Goal: Use online tool/utility: Utilize a website feature to perform a specific function

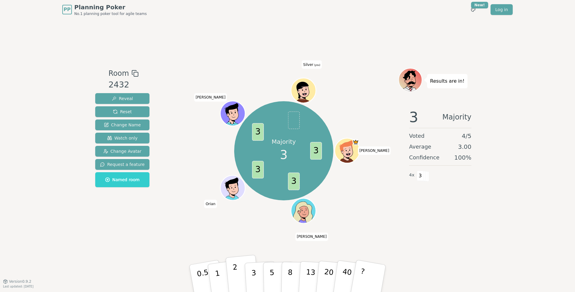
click at [232, 276] on button "2" at bounding box center [242, 279] width 34 height 48
click at [138, 114] on button "Reset" at bounding box center [122, 111] width 54 height 11
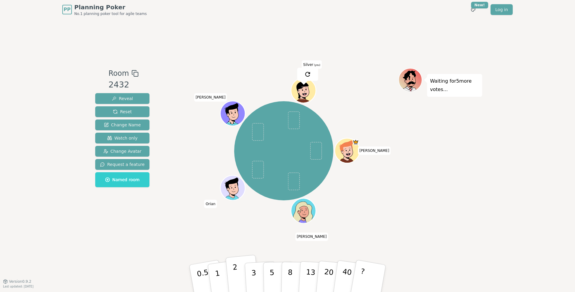
click at [233, 281] on button "2" at bounding box center [242, 279] width 34 height 48
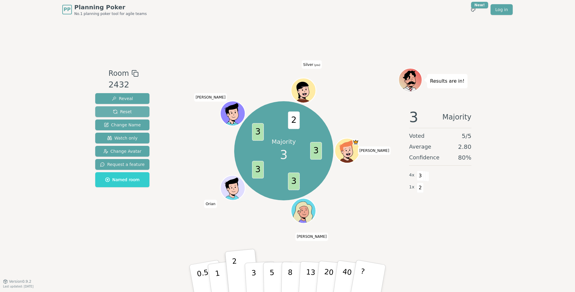
click at [136, 116] on button "Reset" at bounding box center [122, 111] width 54 height 11
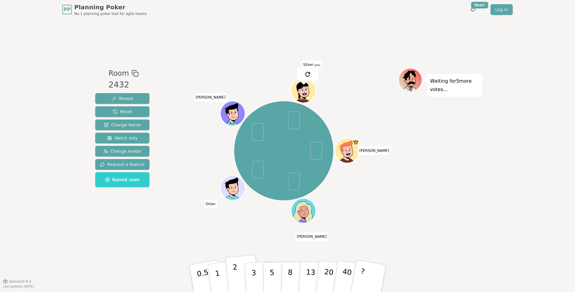
click at [238, 276] on button "2" at bounding box center [242, 279] width 34 height 48
click at [258, 277] on button "3" at bounding box center [260, 278] width 33 height 47
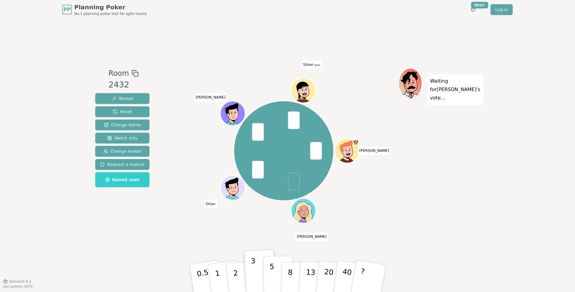
click at [273, 277] on p "5" at bounding box center [271, 278] width 5 height 32
click at [257, 284] on button "3" at bounding box center [260, 278] width 33 height 47
click at [270, 280] on p "5" at bounding box center [271, 278] width 5 height 32
